Goal: Find specific fact: Find specific fact

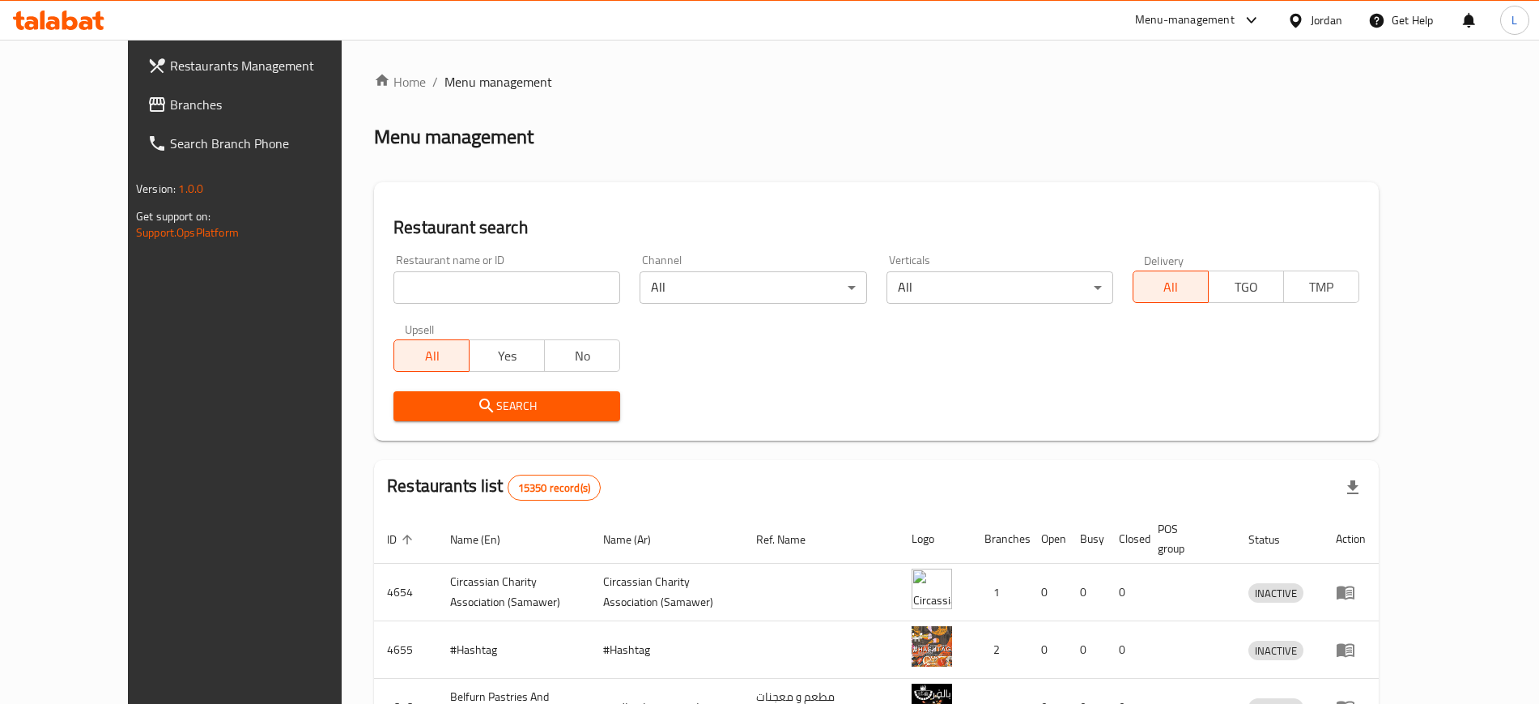
click at [1146, 15] on div "Menu-management" at bounding box center [1185, 20] width 100 height 19
click at [458, 288] on input "search" at bounding box center [507, 287] width 227 height 32
type input "elite"
click at [477, 402] on icon "submit" at bounding box center [486, 405] width 19 height 19
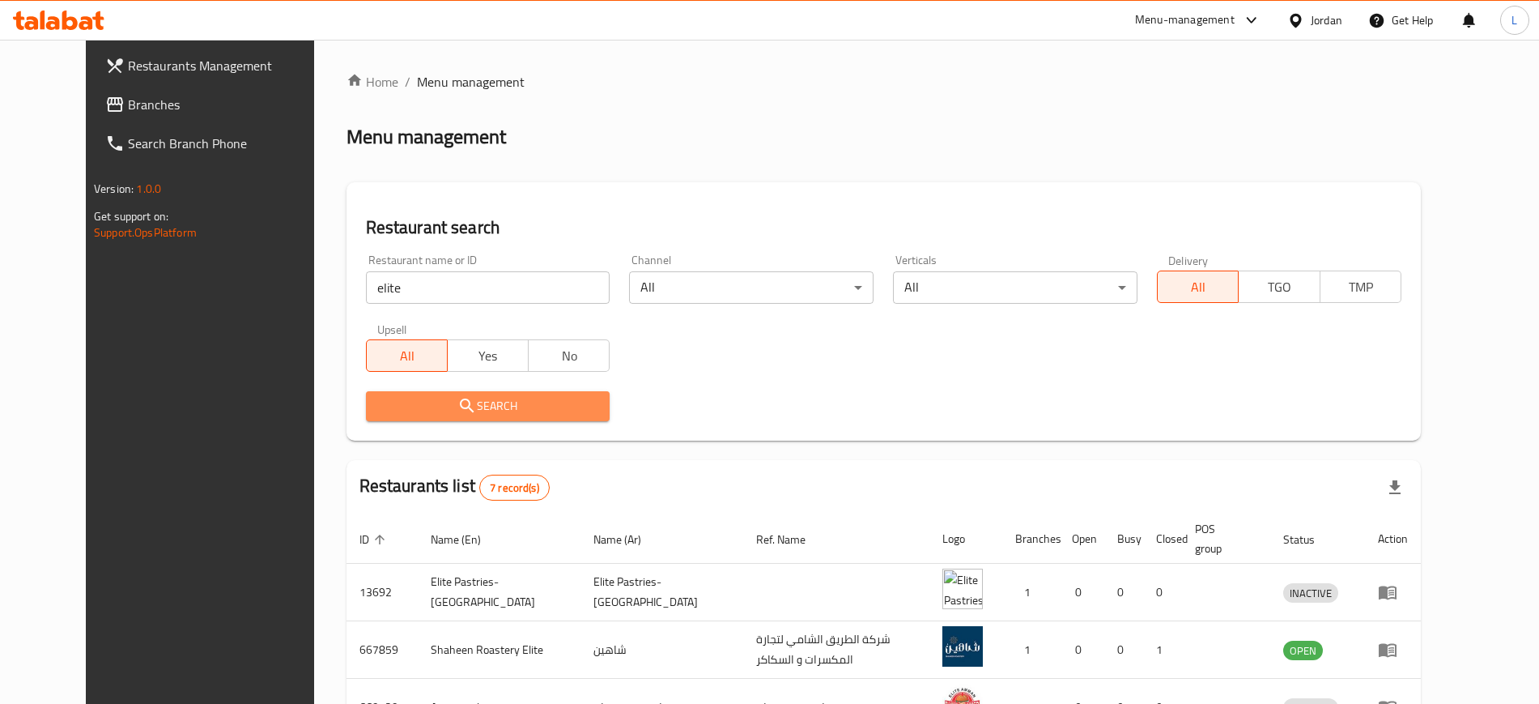
click at [456, 404] on span "Search" at bounding box center [488, 406] width 219 height 20
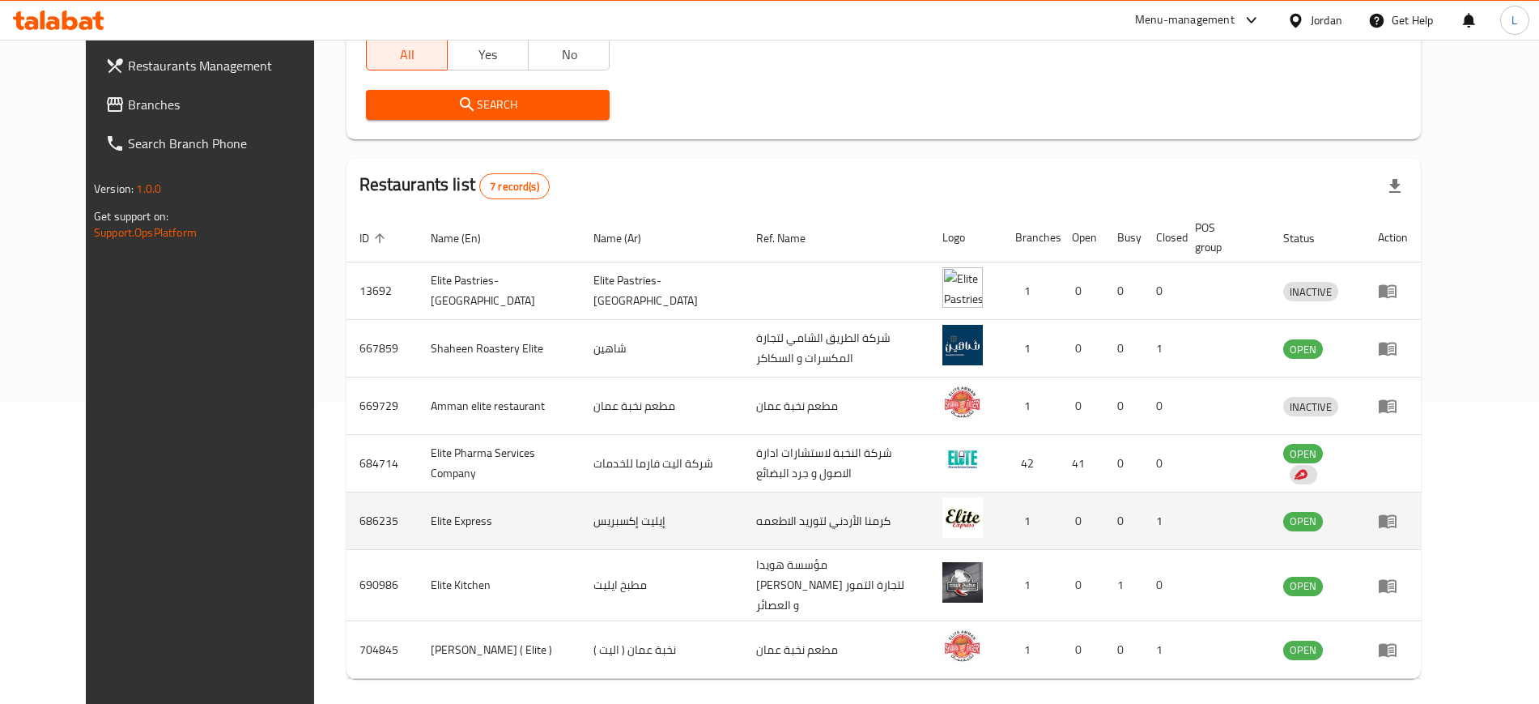
scroll to position [304, 0]
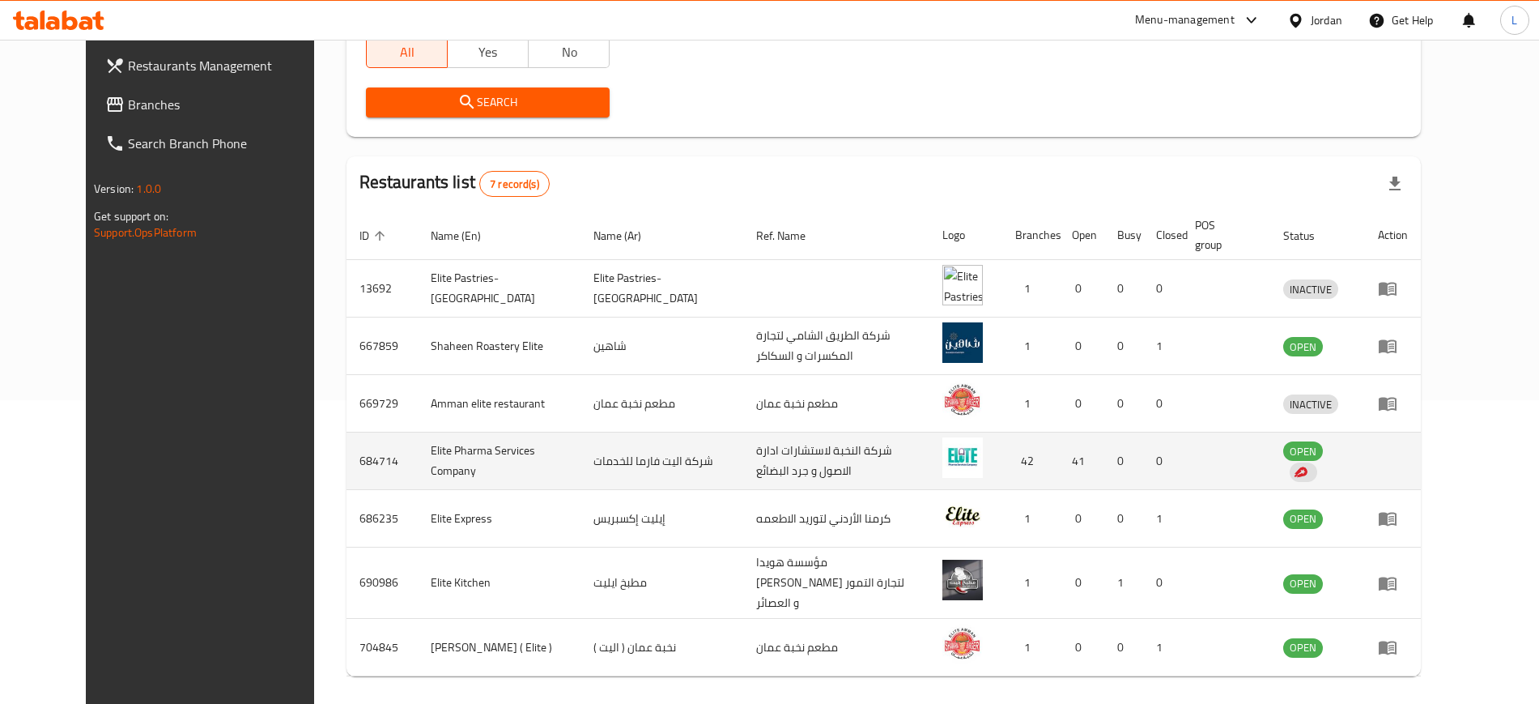
click at [347, 442] on td "684714" at bounding box center [382, 460] width 71 height 57
copy td "684714"
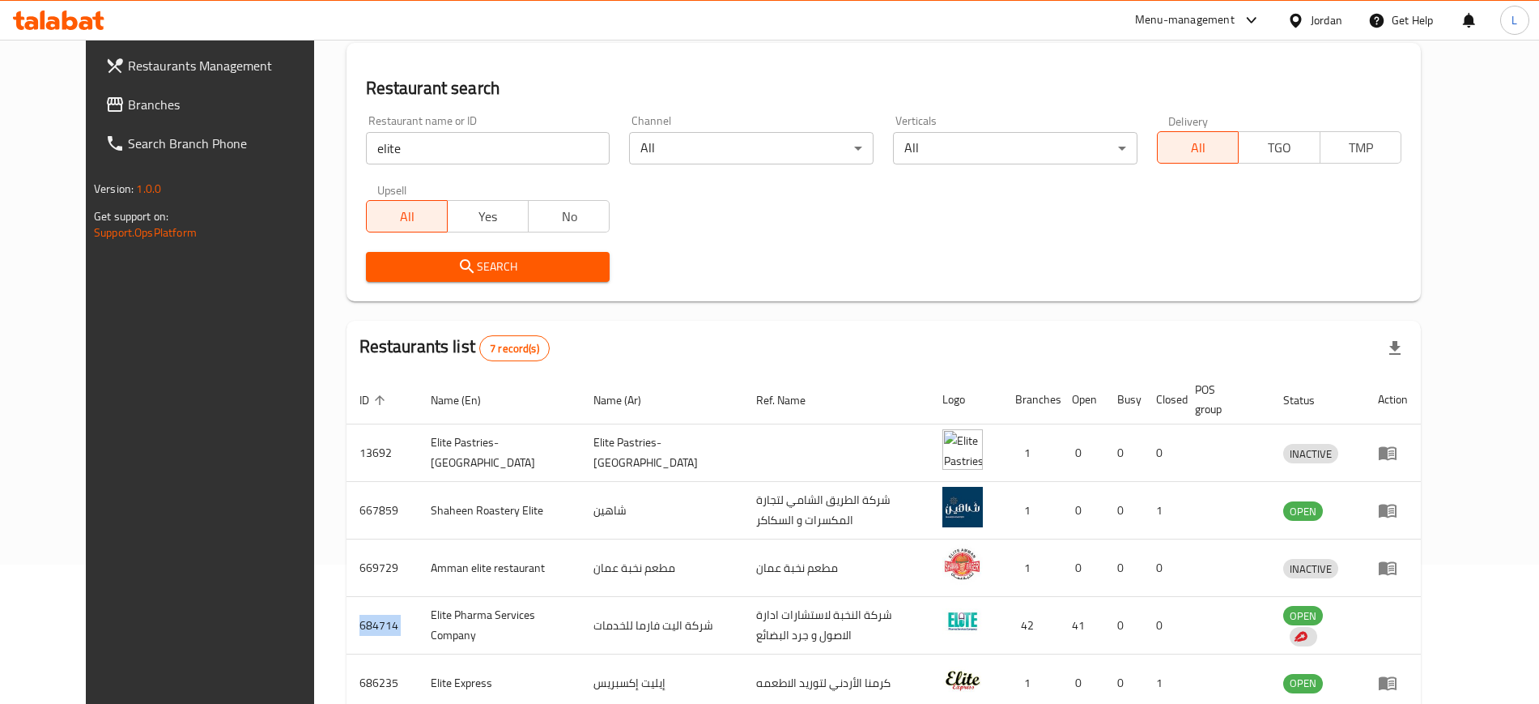
scroll to position [0, 0]
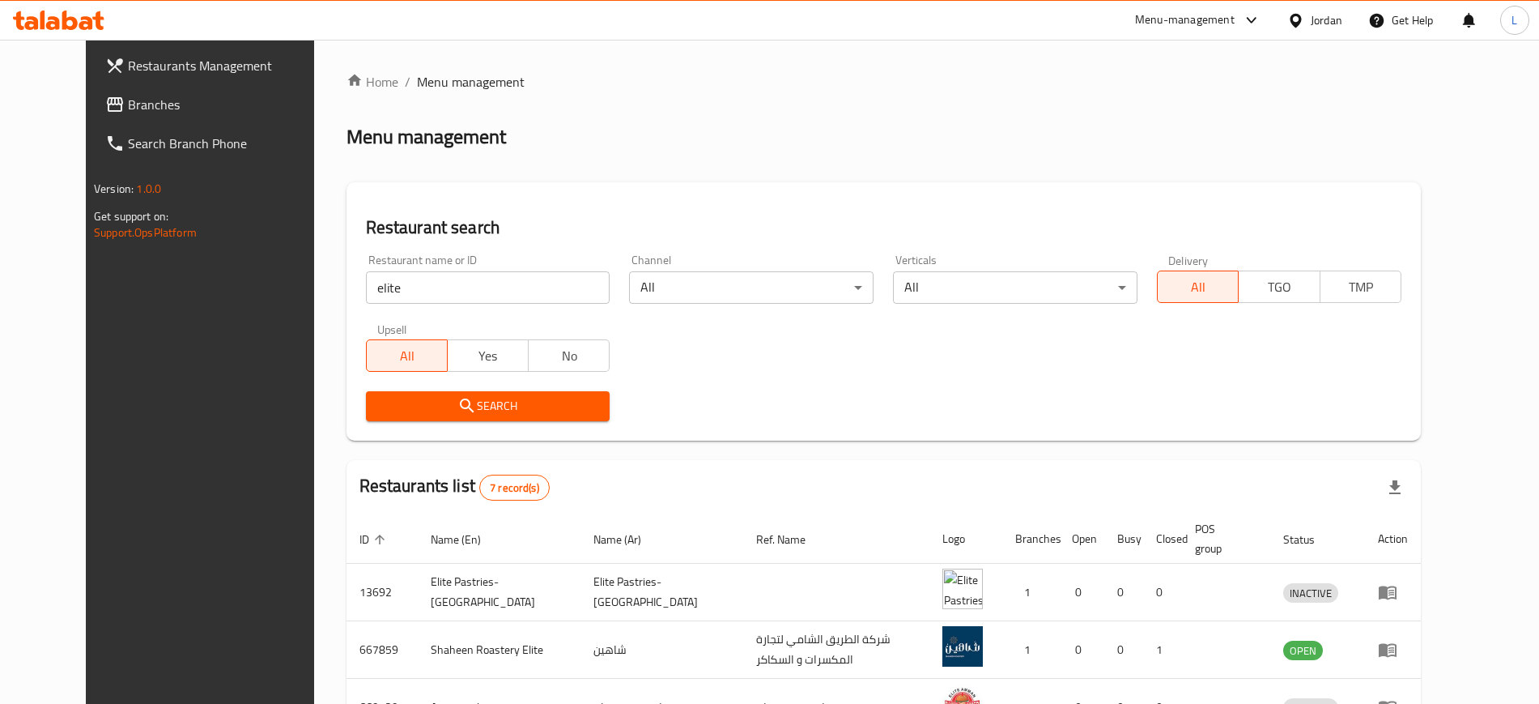
click at [1156, 18] on div "Menu-management" at bounding box center [1185, 20] width 100 height 19
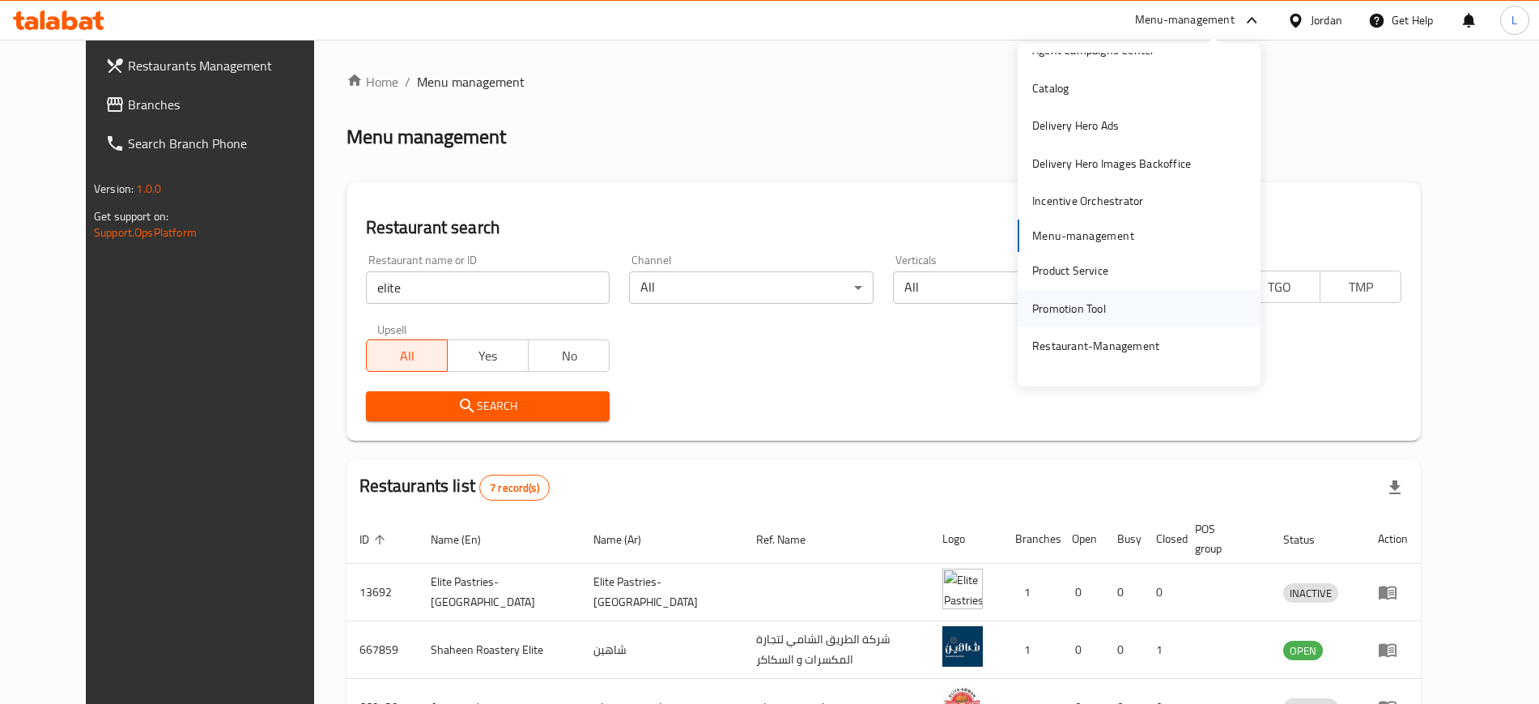
scroll to position [84, 0]
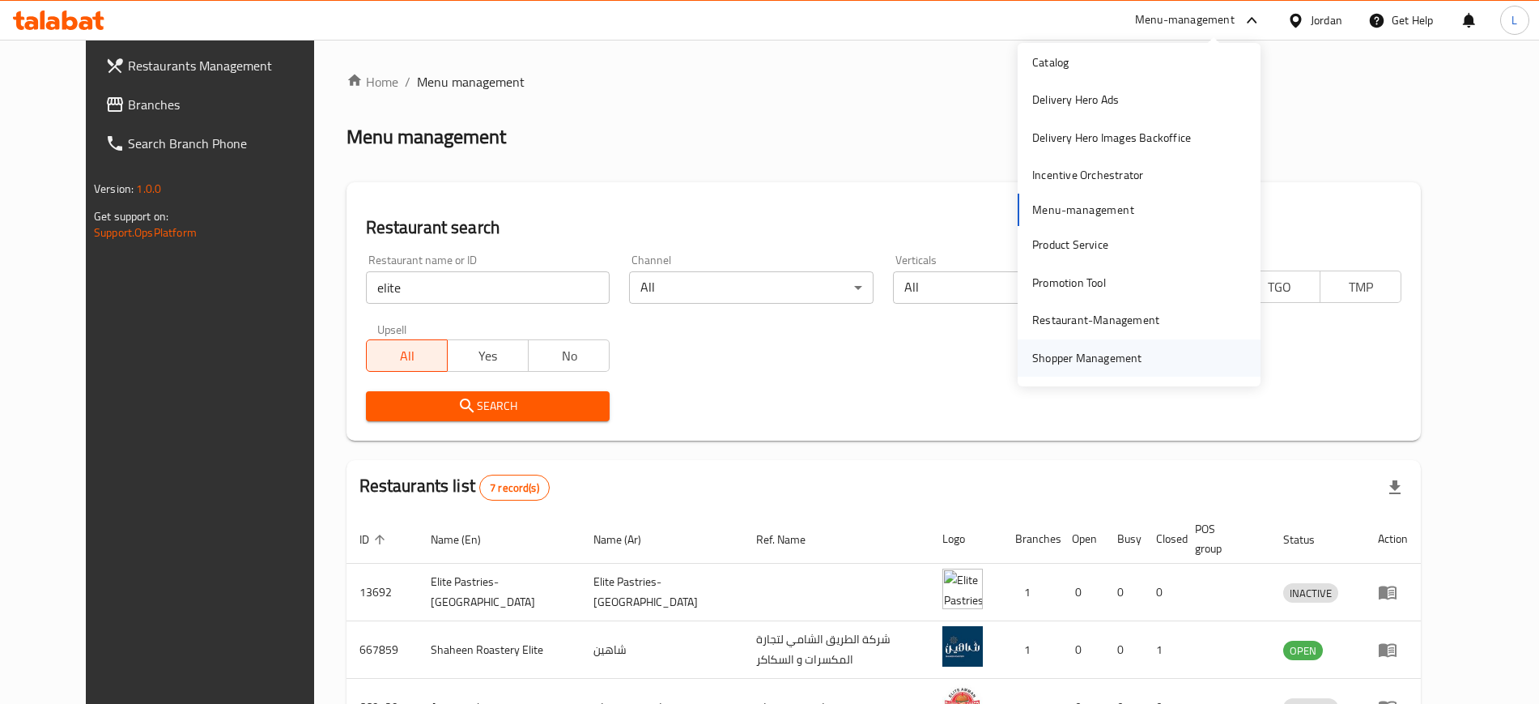
click at [1040, 360] on div "Shopper Management" at bounding box center [1087, 358] width 110 height 18
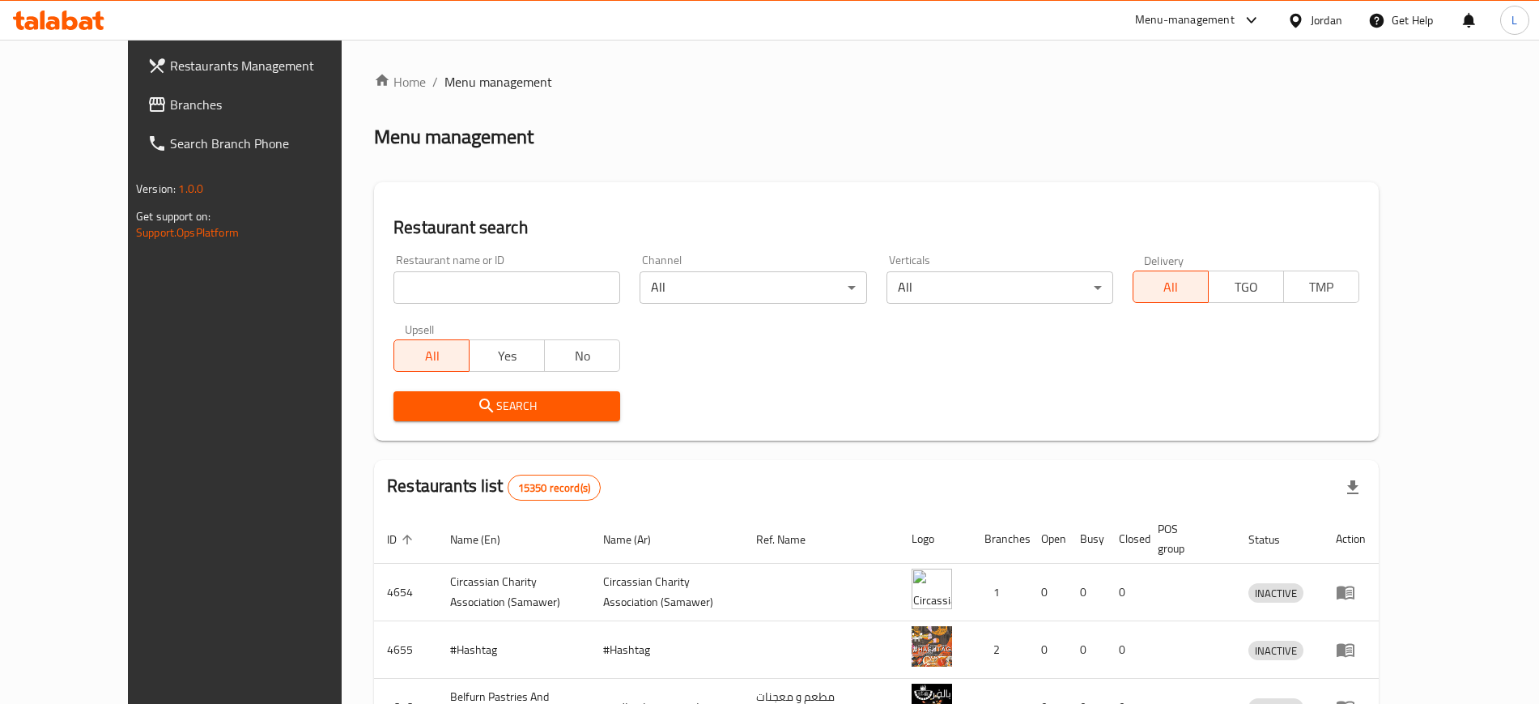
click at [439, 283] on input "search" at bounding box center [507, 287] width 227 height 32
click at [438, 283] on input "search" at bounding box center [507, 287] width 227 height 32
type input "elite"
click at [439, 402] on span "Search" at bounding box center [506, 406] width 201 height 20
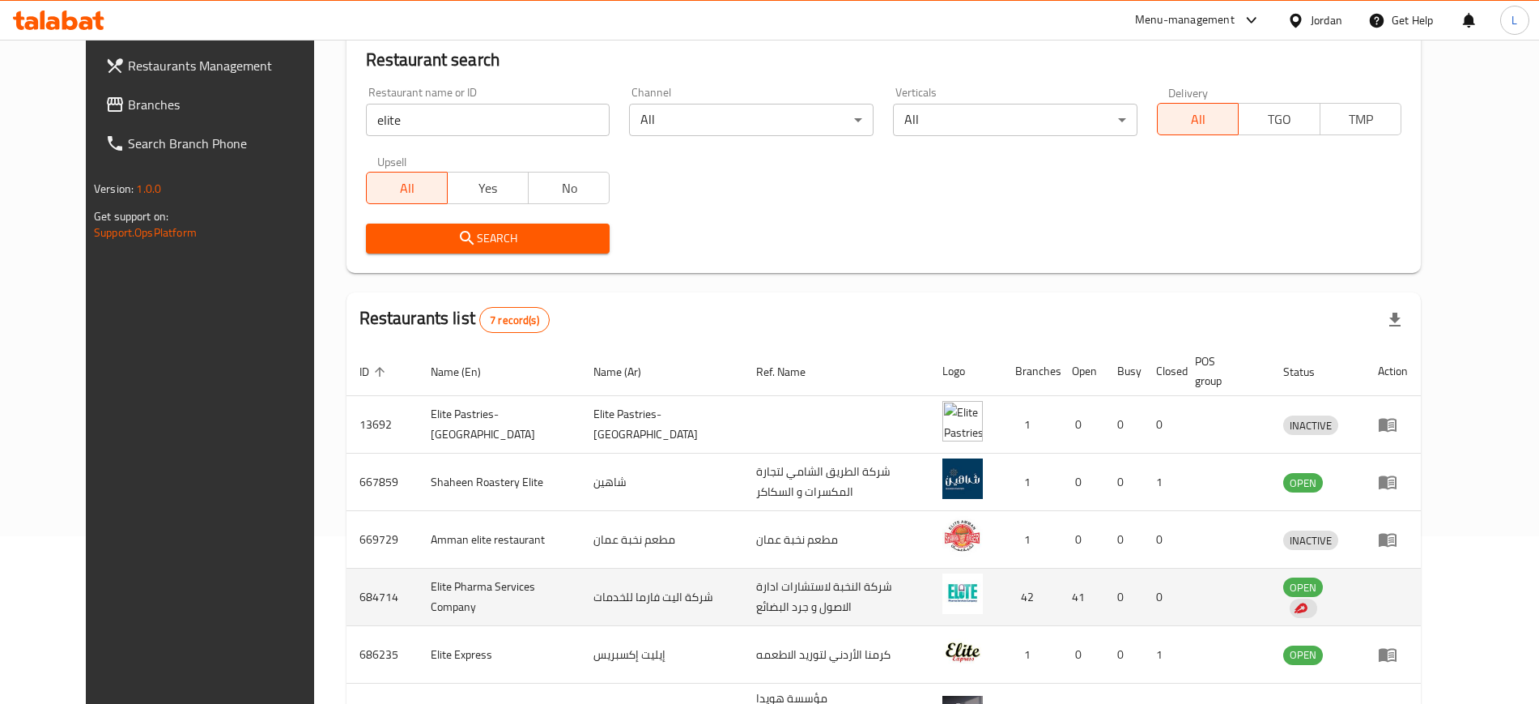
scroll to position [202, 0]
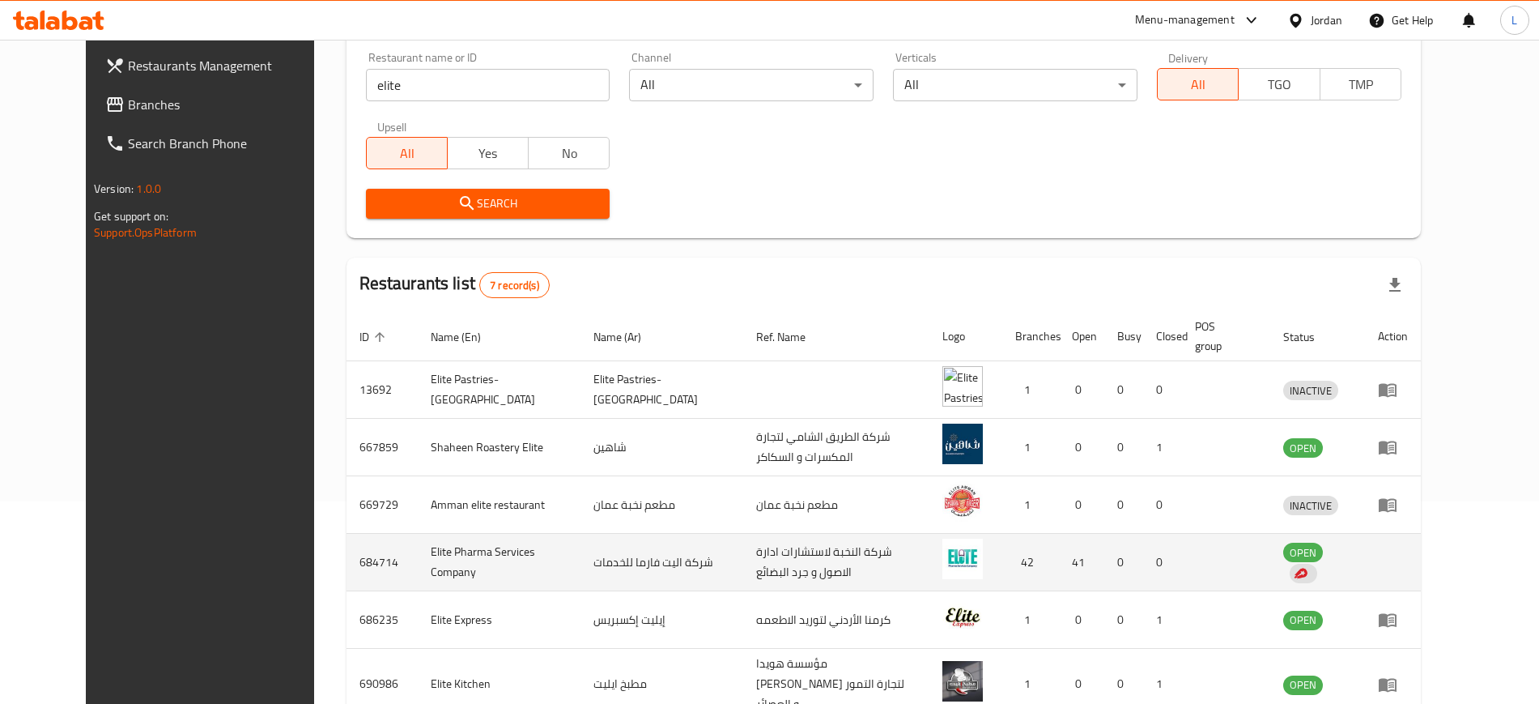
click at [347, 544] on td "684714" at bounding box center [382, 562] width 71 height 57
copy td "684714"
